Goal: Task Accomplishment & Management: Use online tool/utility

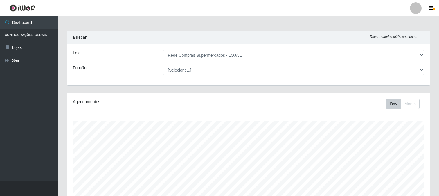
select select "158"
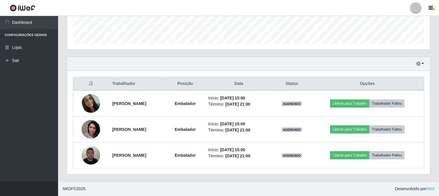
scroll to position [120, 363]
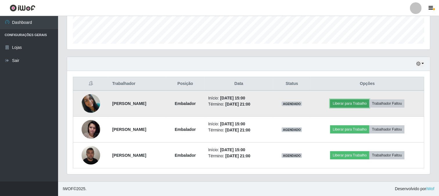
click at [342, 102] on button "Liberar para Trabalho" at bounding box center [349, 103] width 39 height 8
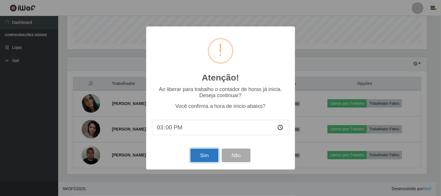
click at [205, 157] on button "Sim" at bounding box center [204, 156] width 28 height 14
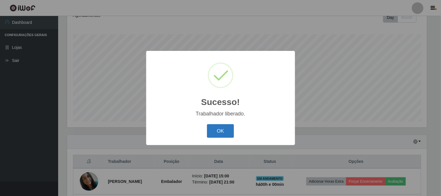
click at [223, 132] on button "OK" at bounding box center [220, 131] width 27 height 14
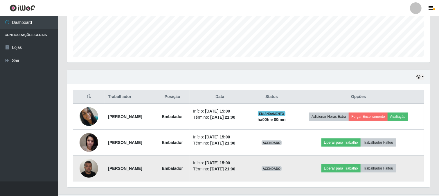
scroll to position [164, 0]
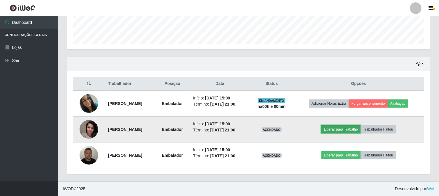
click at [350, 125] on button "Liberar para Trabalho" at bounding box center [341, 129] width 39 height 8
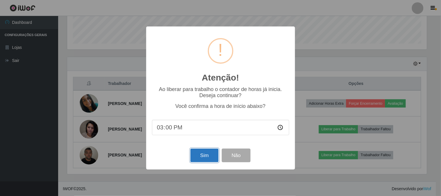
click at [212, 153] on button "Sim" at bounding box center [204, 156] width 28 height 14
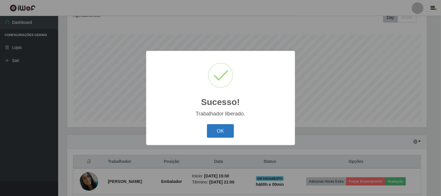
click at [226, 131] on button "OK" at bounding box center [220, 131] width 27 height 14
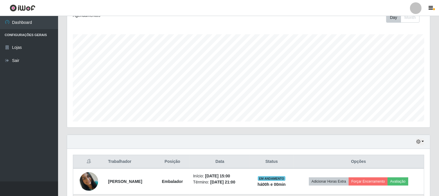
scroll to position [151, 0]
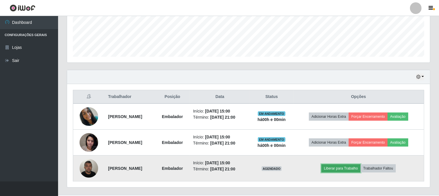
click at [352, 169] on button "Liberar para Trabalho" at bounding box center [341, 168] width 39 height 8
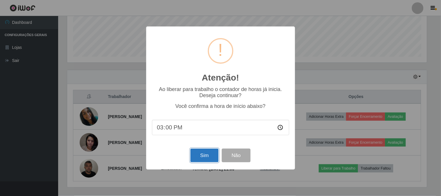
click at [204, 155] on button "Sim" at bounding box center [204, 156] width 28 height 14
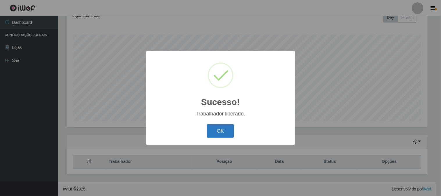
click at [214, 130] on button "OK" at bounding box center [220, 131] width 27 height 14
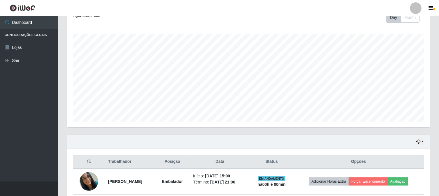
scroll to position [0, 0]
